Goal: Find contact information: Find contact information

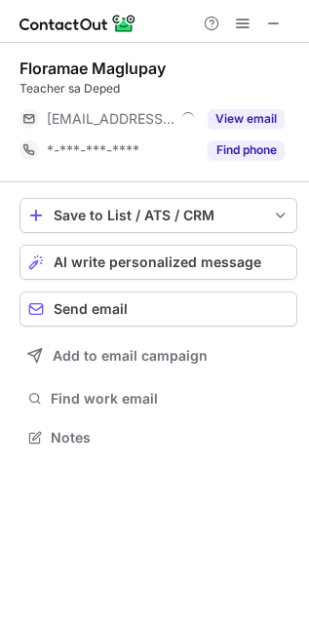
scroll to position [424, 309]
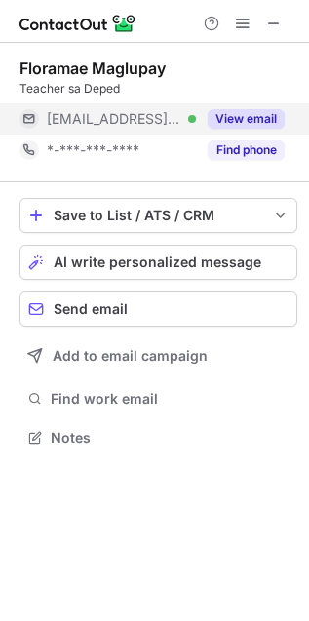
click at [248, 120] on button "View email" at bounding box center [246, 118] width 77 height 19
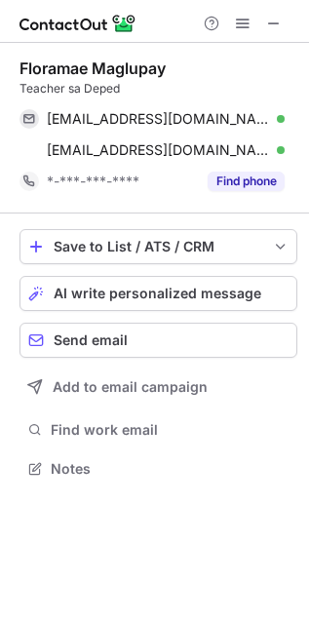
scroll to position [454, 309]
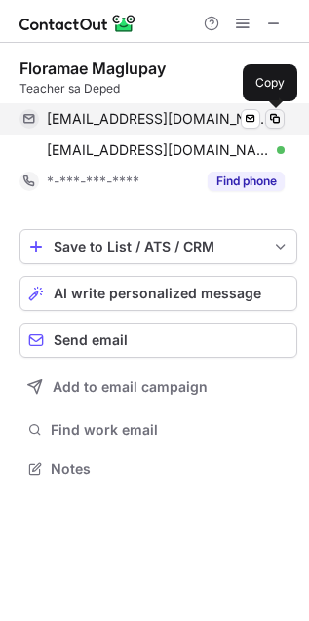
click at [279, 117] on span at bounding box center [275, 119] width 16 height 16
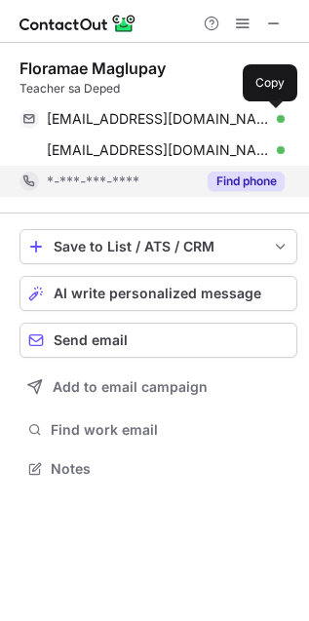
click at [271, 180] on button "Find phone" at bounding box center [246, 180] width 77 height 19
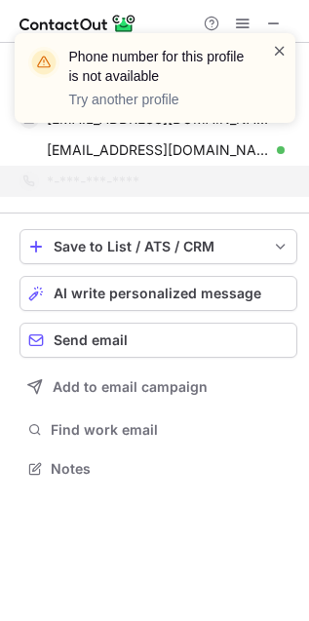
click at [275, 47] on span at bounding box center [280, 50] width 16 height 19
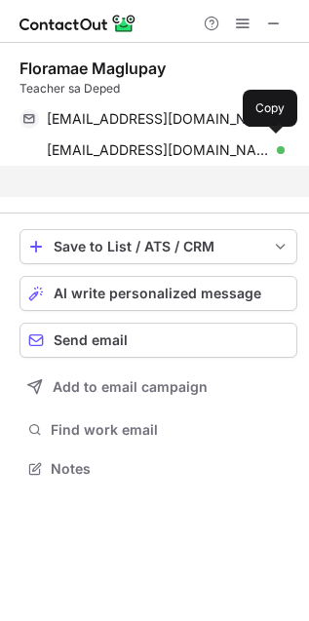
scroll to position [424, 309]
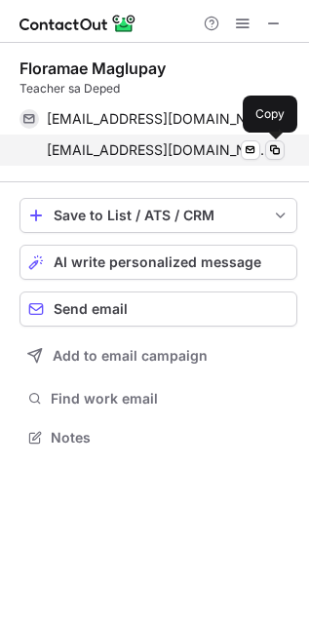
click at [279, 149] on span at bounding box center [275, 150] width 16 height 16
